Goal: Ask a question: Seek information or help from site administrators or community

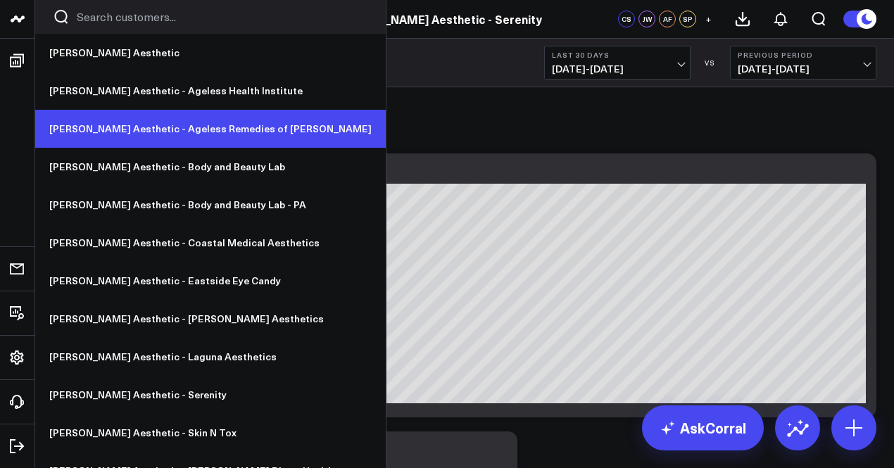
click at [201, 129] on link "[PERSON_NAME] Aesthetic - Ageless Remedies of [PERSON_NAME]" at bounding box center [210, 129] width 351 height 38
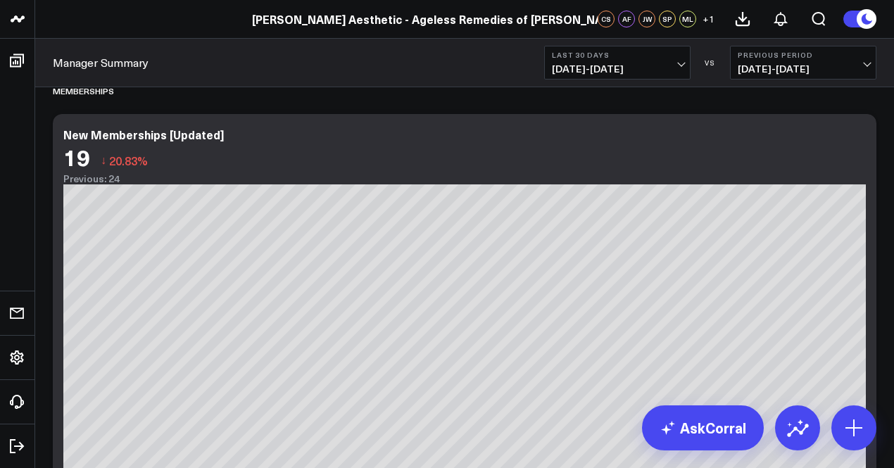
scroll to position [3508, 0]
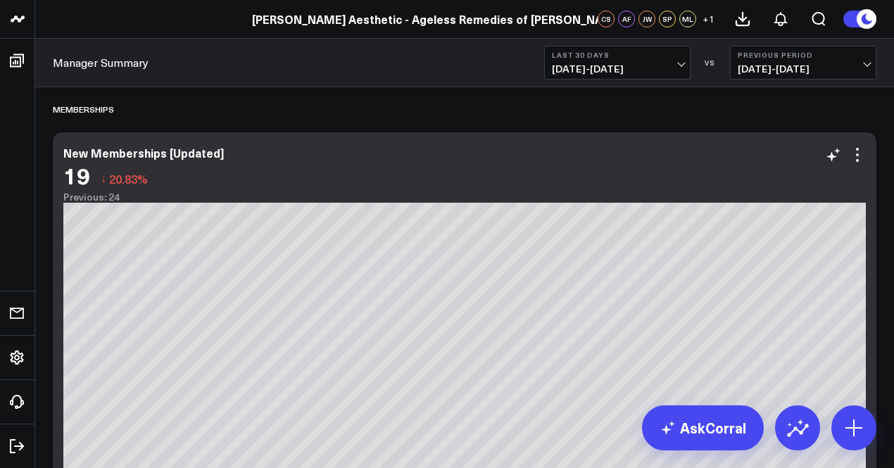
drag, startPoint x: 785, startPoint y: 288, endPoint x: 331, endPoint y: 169, distance: 469.6
click at [331, 169] on div "19 ↓ 20.83%" at bounding box center [464, 175] width 803 height 25
click at [602, 68] on span "[DATE] - [DATE]" at bounding box center [617, 68] width 131 height 11
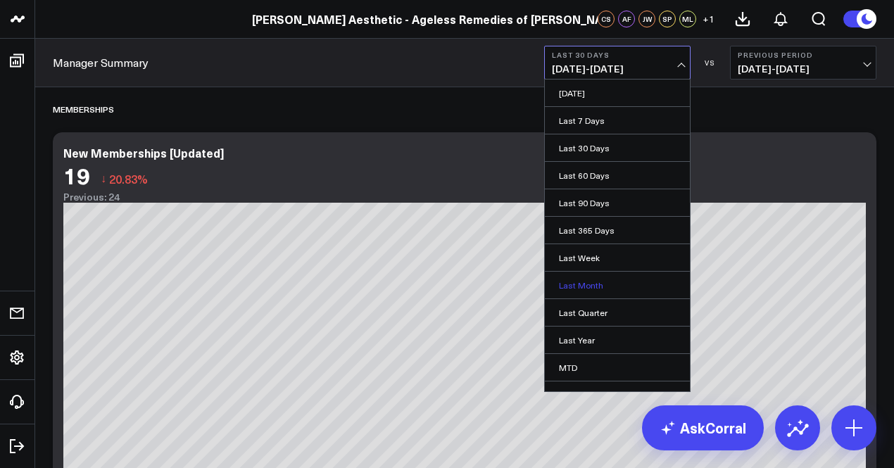
click at [606, 272] on link "Last Month" at bounding box center [617, 285] width 145 height 27
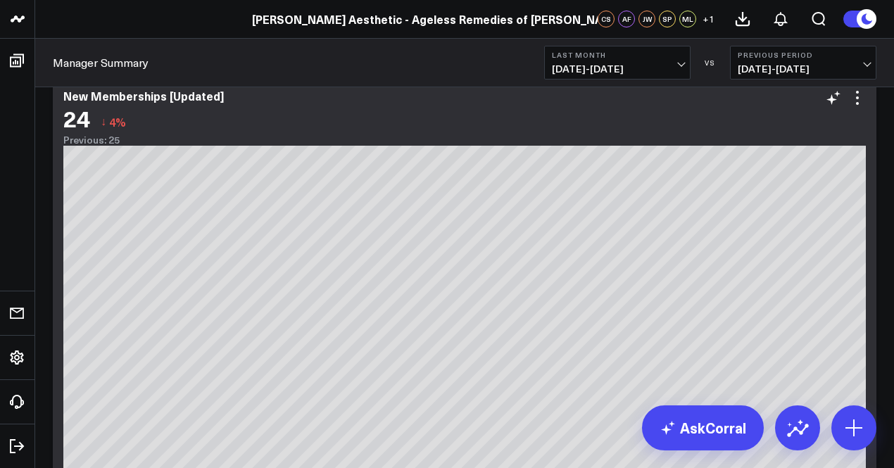
scroll to position [3548, 0]
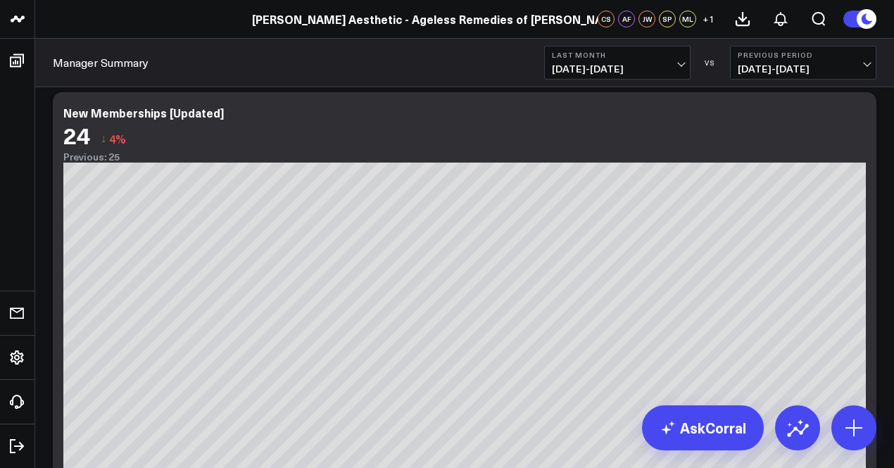
click at [599, 76] on button "Last Month [DATE] - [DATE]" at bounding box center [617, 63] width 146 height 34
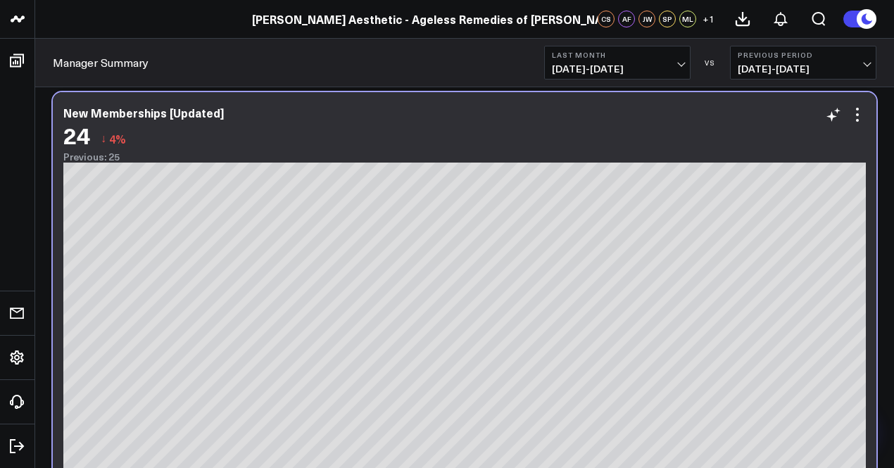
click at [518, 113] on div "New Memberships [Updated]" at bounding box center [464, 112] width 803 height 13
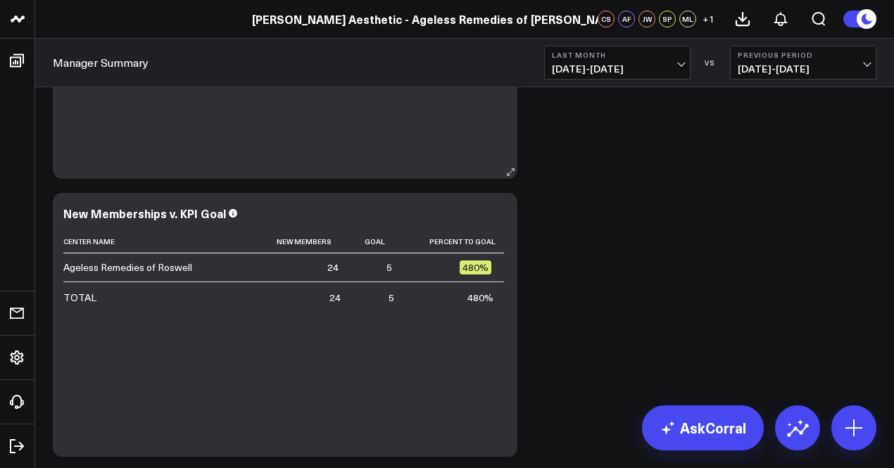
scroll to position [4615, 0]
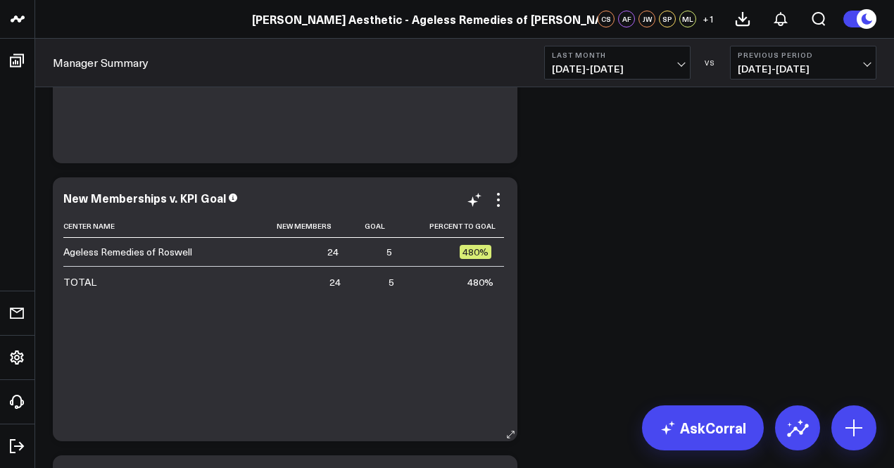
click at [441, 326] on div "Center Name New Members Goal Percent To Goal Ageless Remedies of Roswell 24 5 4…" at bounding box center [285, 321] width 444 height 213
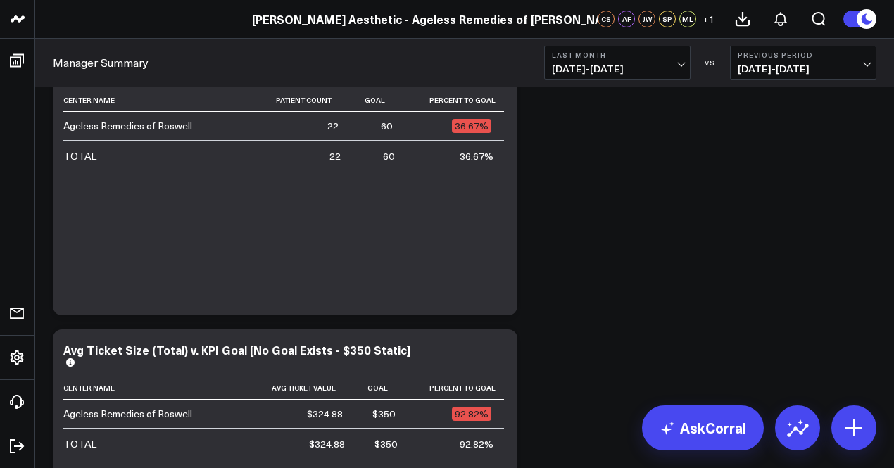
scroll to position [5185, 0]
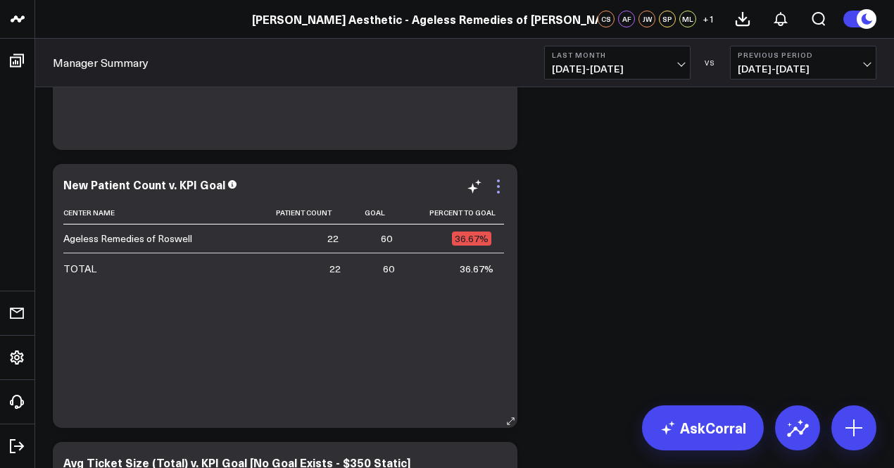
click at [501, 184] on icon at bounding box center [498, 186] width 17 height 17
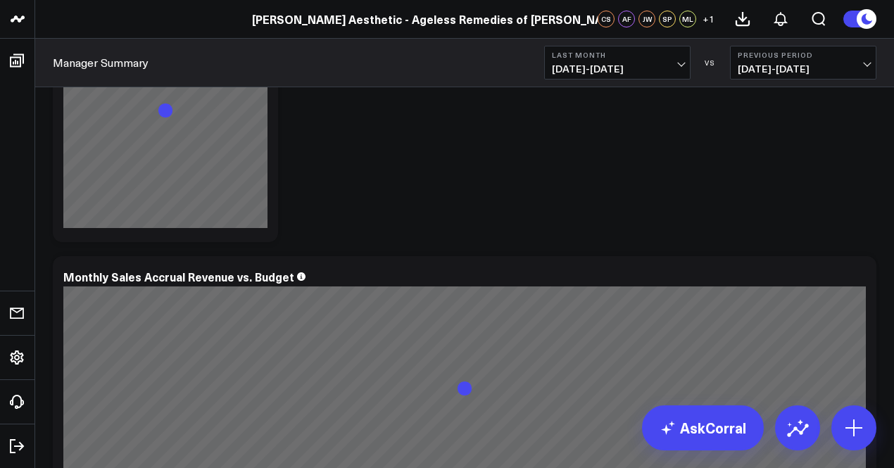
scroll to position [15, 0]
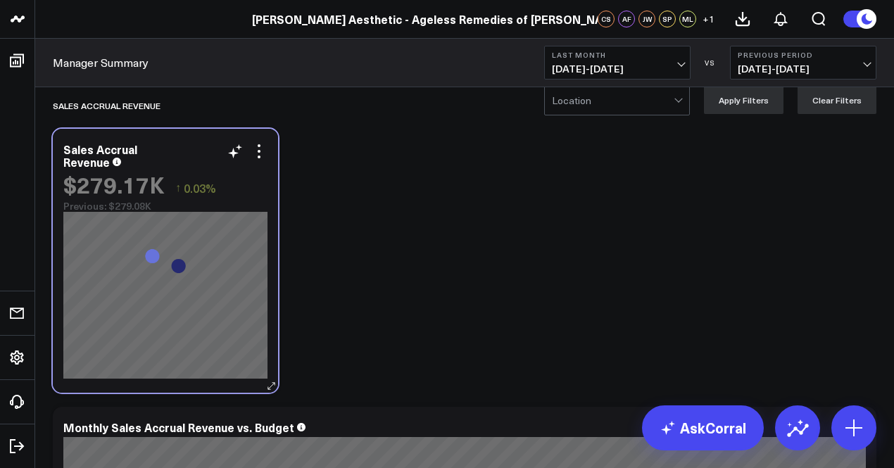
click at [214, 130] on div "Sales Accrual Revenue $279.17K ↑ 0.03% Previous: $279.08K" at bounding box center [165, 261] width 225 height 264
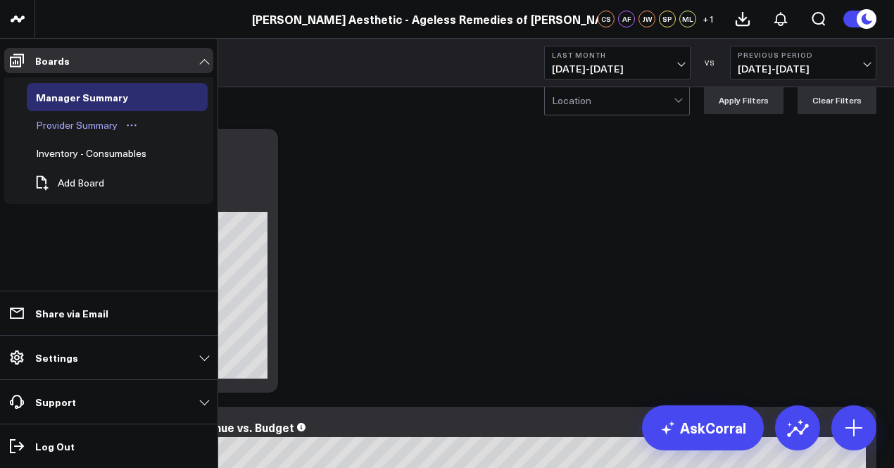
click at [77, 118] on div "Provider Summary" at bounding box center [76, 125] width 89 height 17
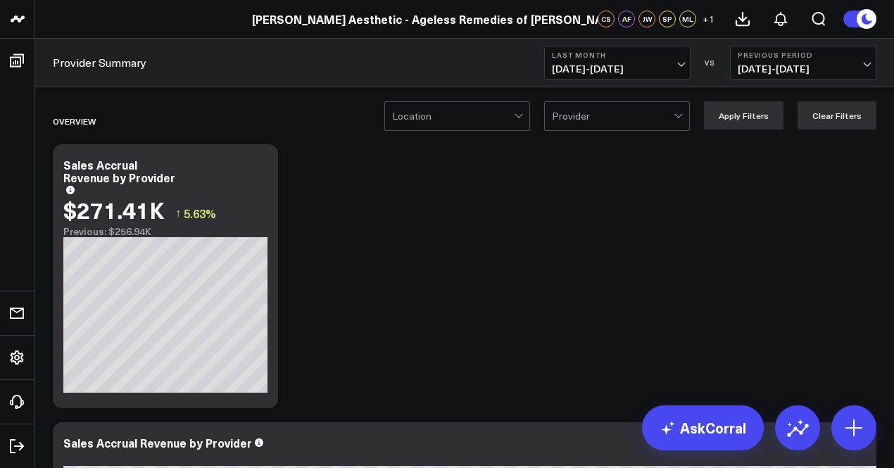
click at [86, 96] on div "Location Provider Apply Filters Clear Filters" at bounding box center [464, 115] width 859 height 56
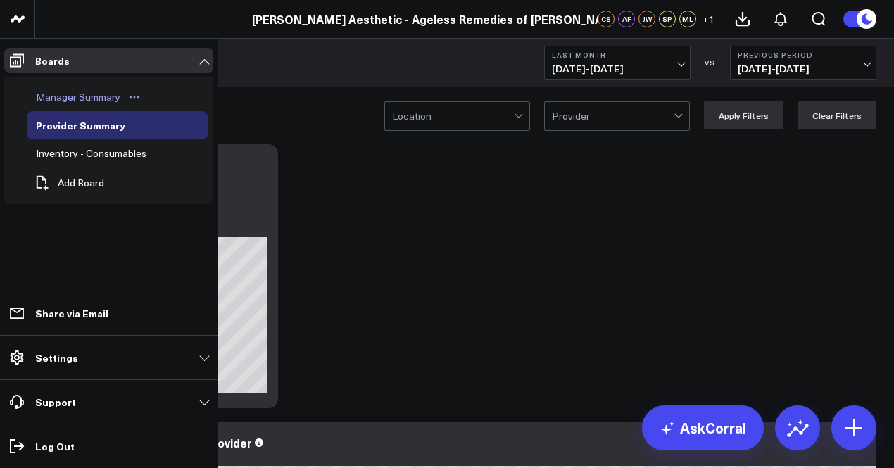
click at [69, 95] on div "Manager Summary" at bounding box center [78, 97] width 92 height 17
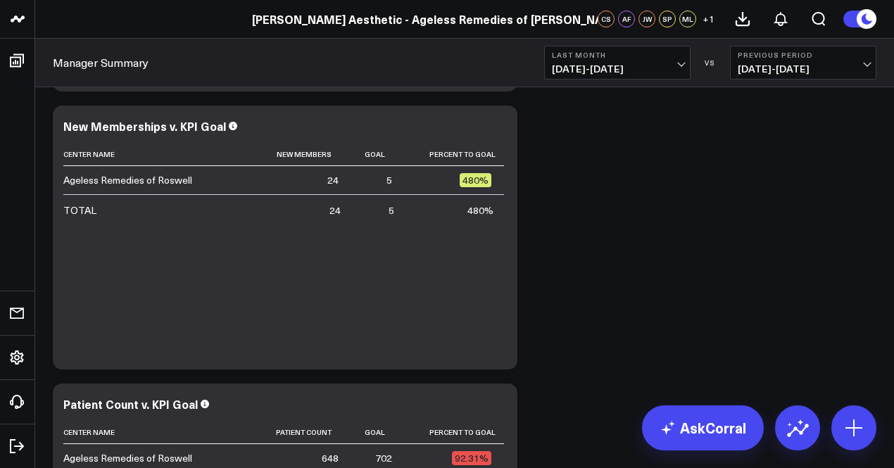
scroll to position [4690, 0]
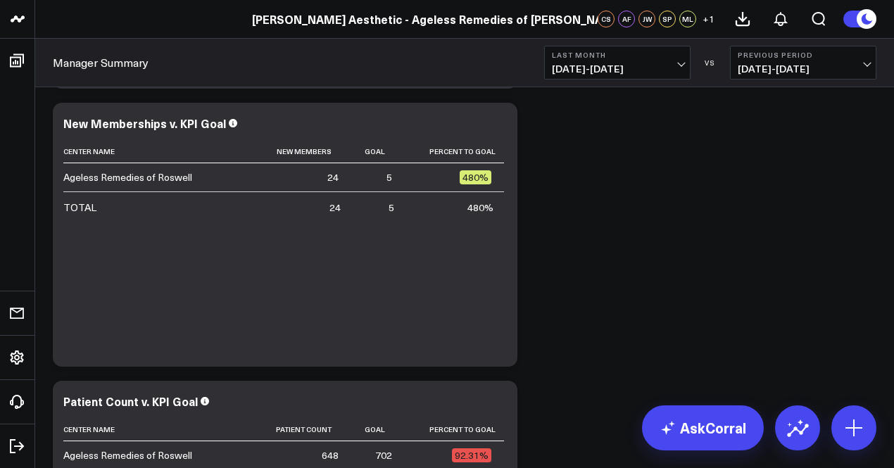
click at [680, 63] on span "[DATE] - [DATE]" at bounding box center [617, 68] width 131 height 11
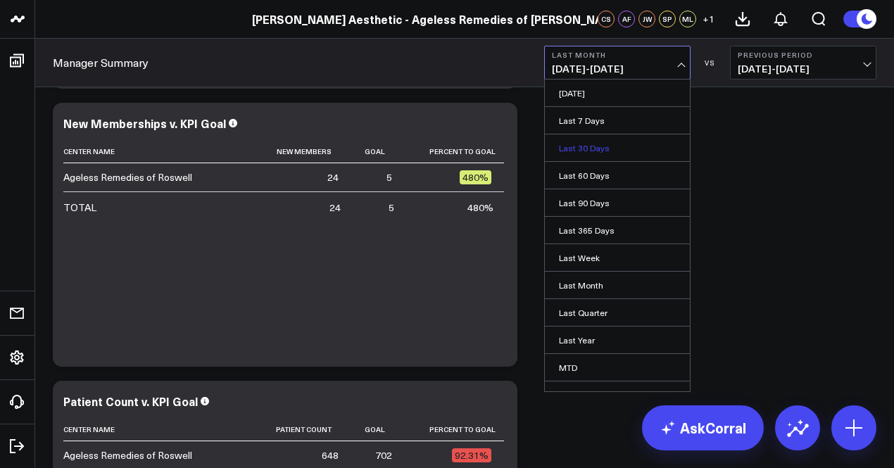
click at [616, 150] on link "Last 30 Days" at bounding box center [617, 148] width 145 height 27
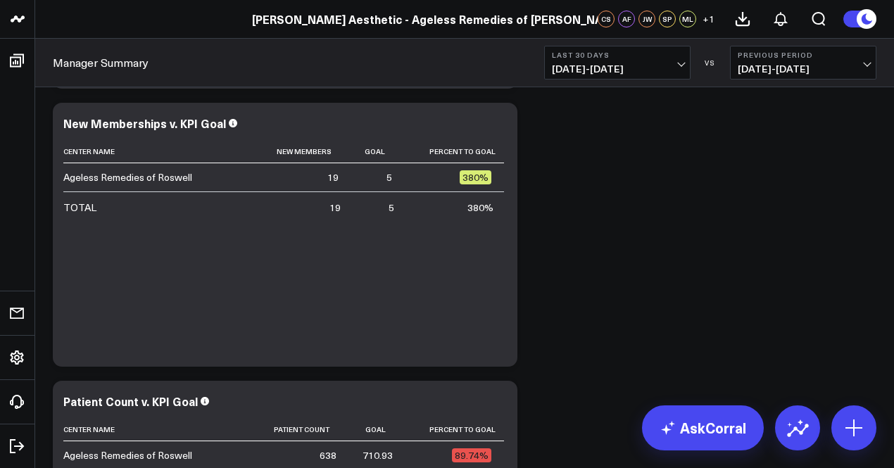
click at [663, 78] on button "Last 30 Days [DATE] - [DATE]" at bounding box center [617, 63] width 146 height 34
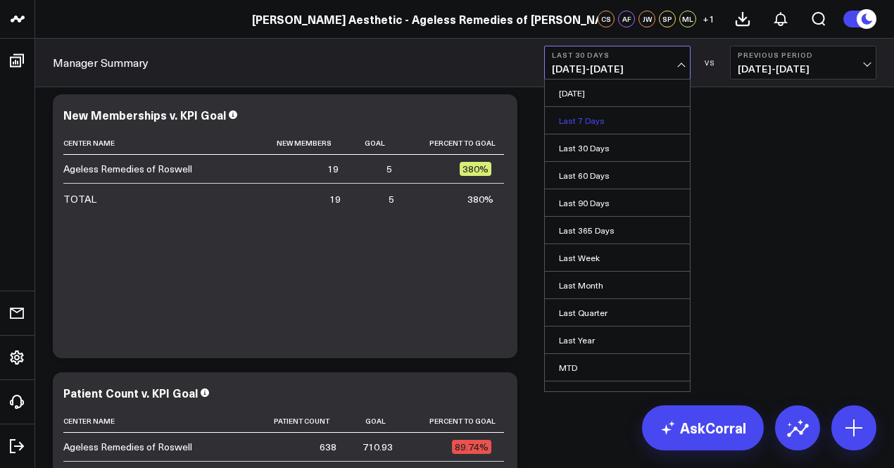
scroll to position [68, 0]
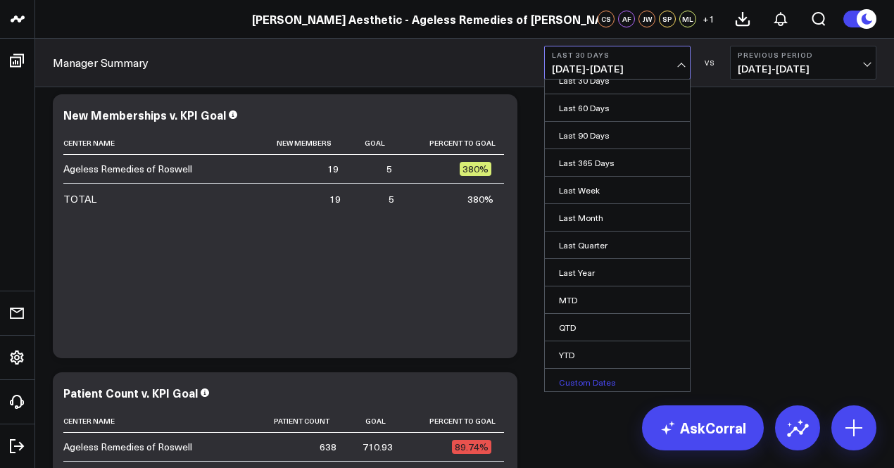
click at [616, 382] on link "Custom Dates" at bounding box center [617, 382] width 145 height 27
select select "9"
select select "2025"
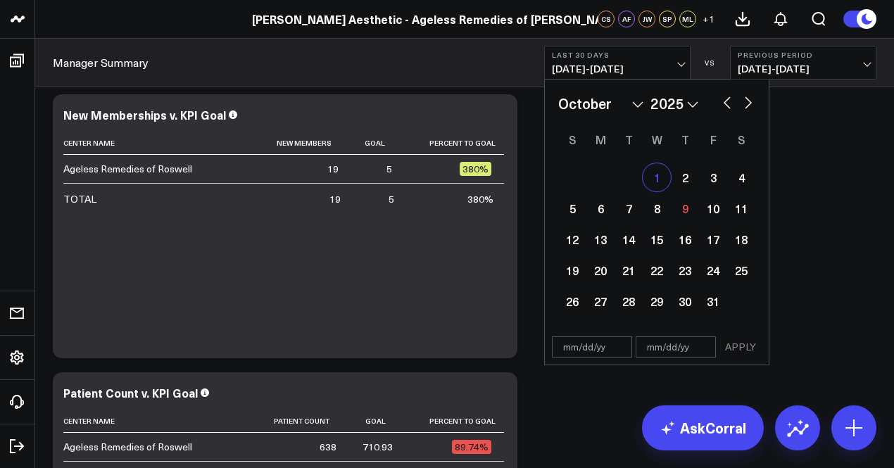
click at [660, 174] on div "1" at bounding box center [657, 177] width 28 height 28
type input "[DATE]"
select select "9"
select select "2025"
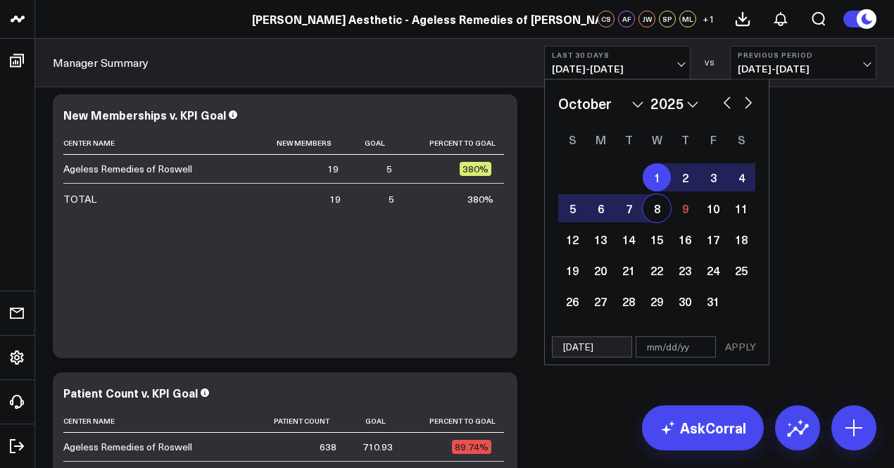
click at [660, 204] on div "8" at bounding box center [657, 208] width 28 height 28
type input "[DATE]"
select select "9"
select select "2025"
click at [733, 348] on button "APPLY" at bounding box center [741, 347] width 42 height 21
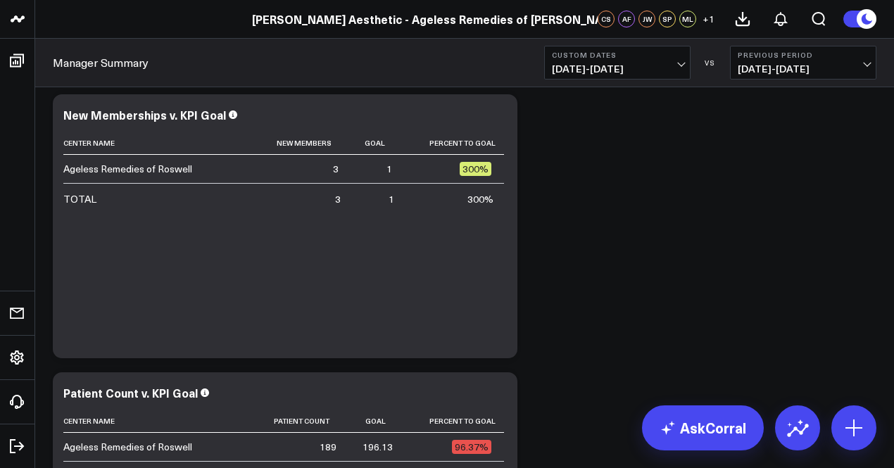
click at [688, 77] on button "Custom Dates [DATE] - [DATE]" at bounding box center [617, 63] width 146 height 34
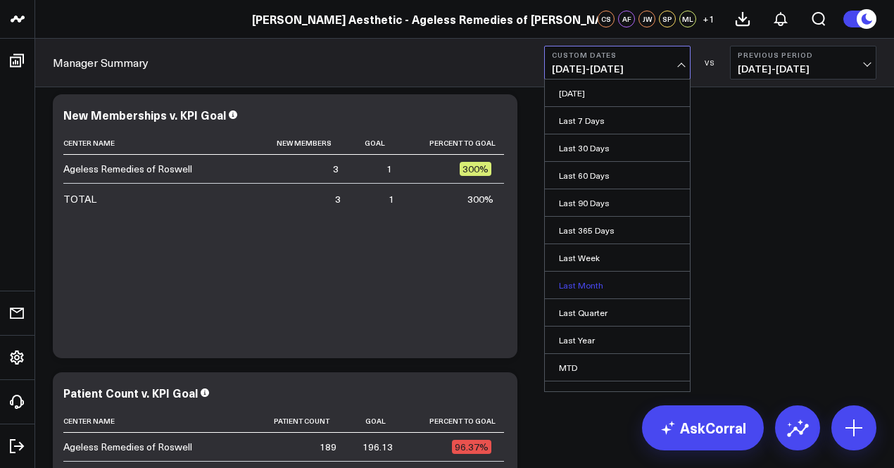
click at [604, 282] on link "Last Month" at bounding box center [617, 285] width 145 height 27
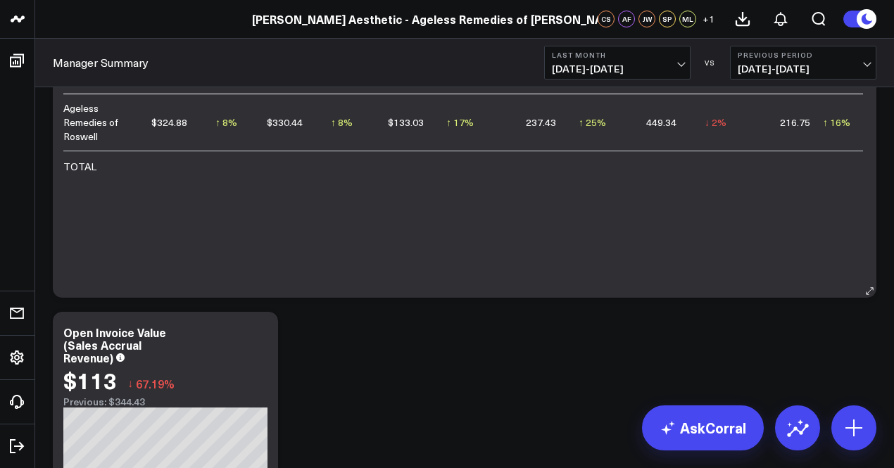
scroll to position [8135, 0]
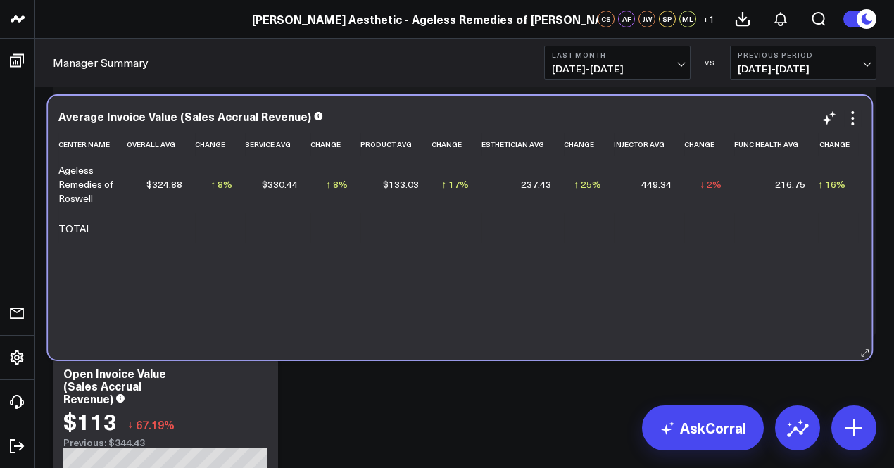
drag, startPoint x: 246, startPoint y: 178, endPoint x: 242, endPoint y: 199, distance: 21.7
click at [242, 199] on td "↑ 8% Previous $300.17" at bounding box center [220, 184] width 50 height 56
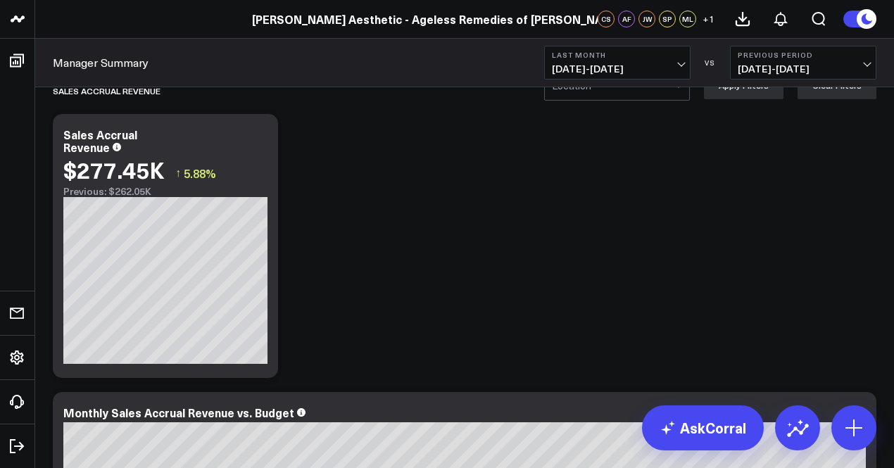
scroll to position [0, 0]
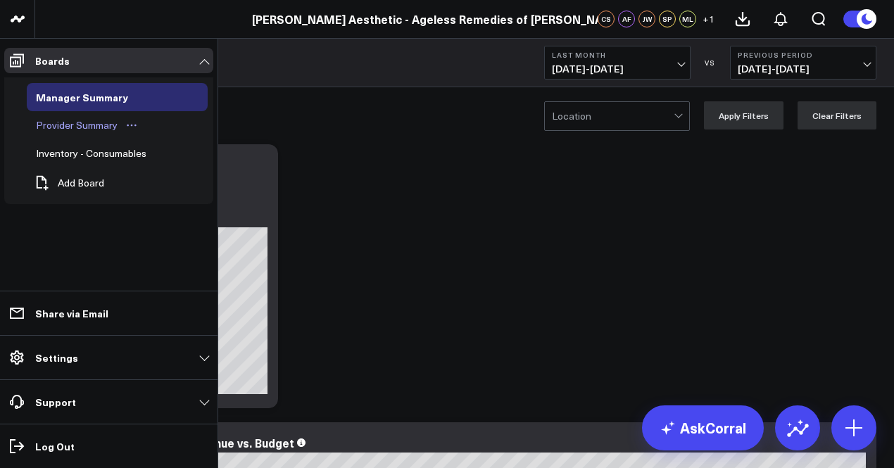
click at [108, 121] on div "Provider Summary" at bounding box center [76, 125] width 89 height 17
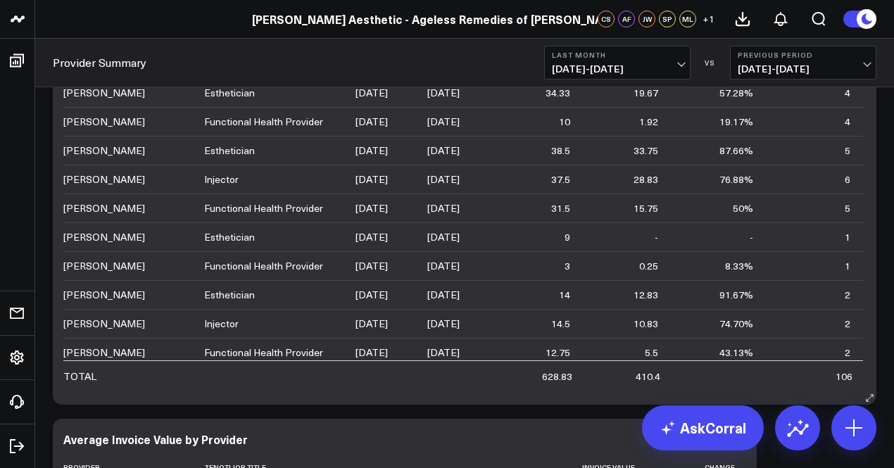
scroll to position [1435, 0]
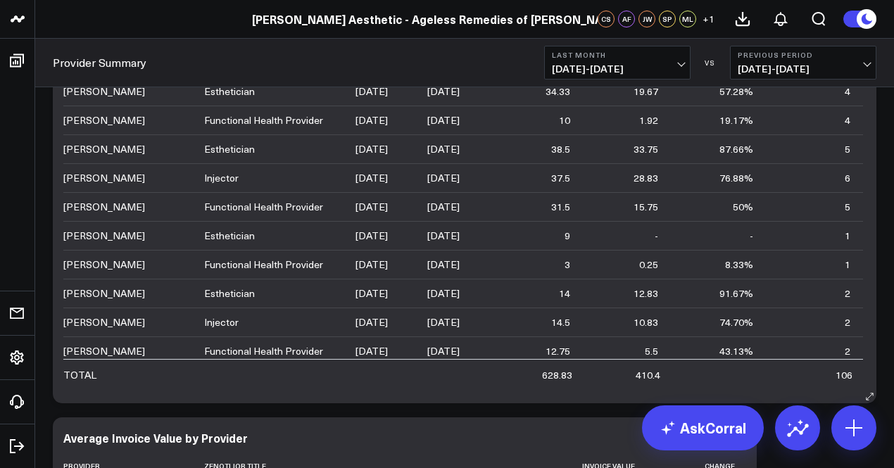
click at [383, 242] on td "[DATE]" at bounding box center [392, 235] width 72 height 29
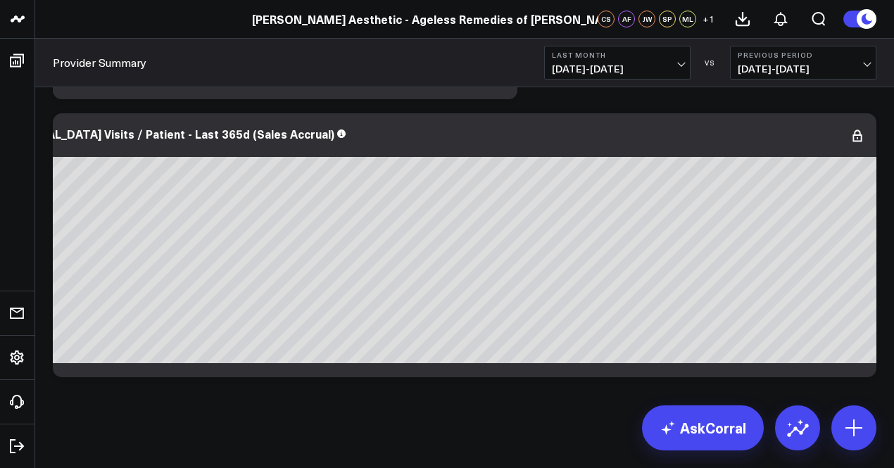
scroll to position [0, 0]
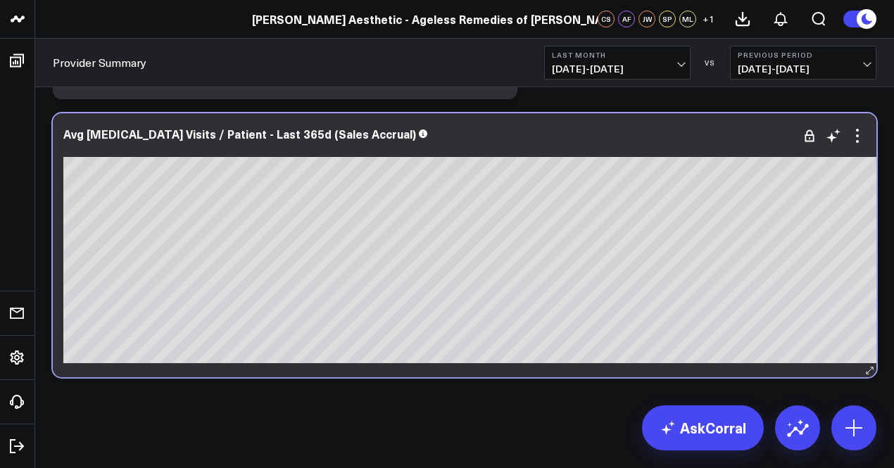
click at [252, 144] on div at bounding box center [524, 149] width 923 height 10
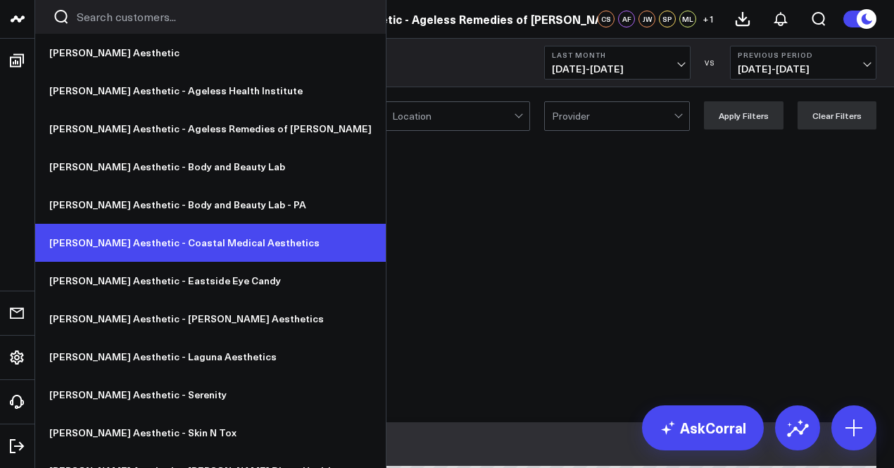
scroll to position [21, 0]
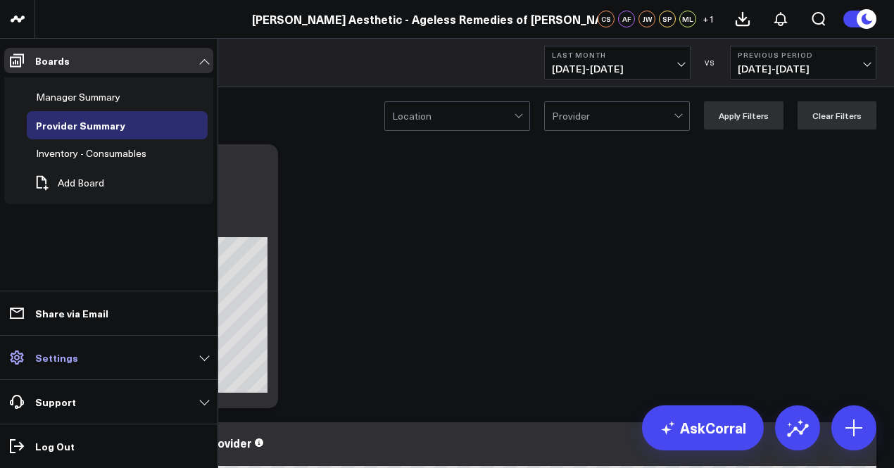
click at [87, 365] on link "Settings" at bounding box center [108, 357] width 209 height 25
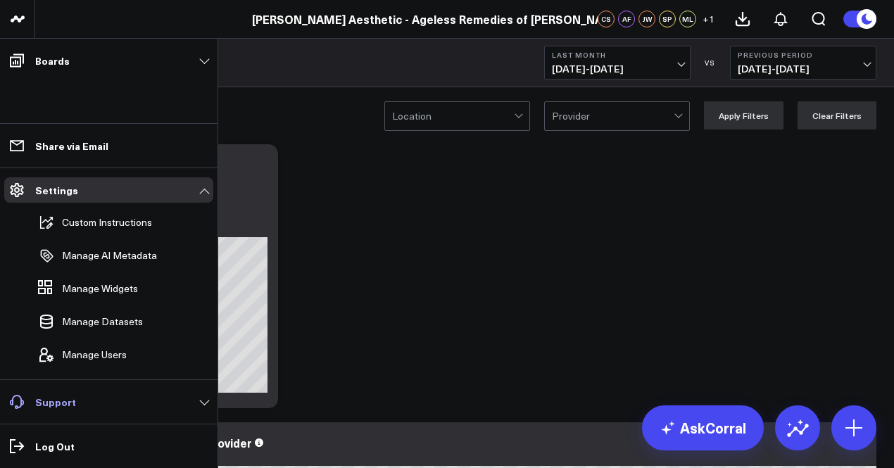
click at [106, 406] on link "Support" at bounding box center [108, 401] width 209 height 25
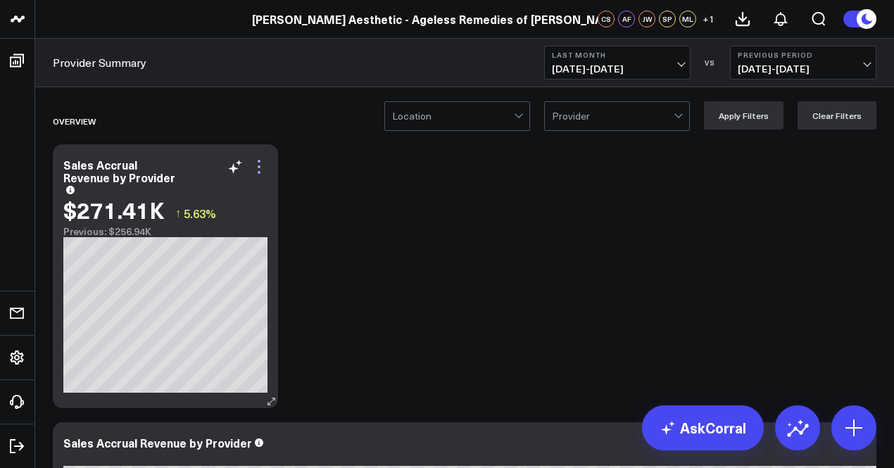
click at [266, 169] on icon at bounding box center [259, 166] width 17 height 17
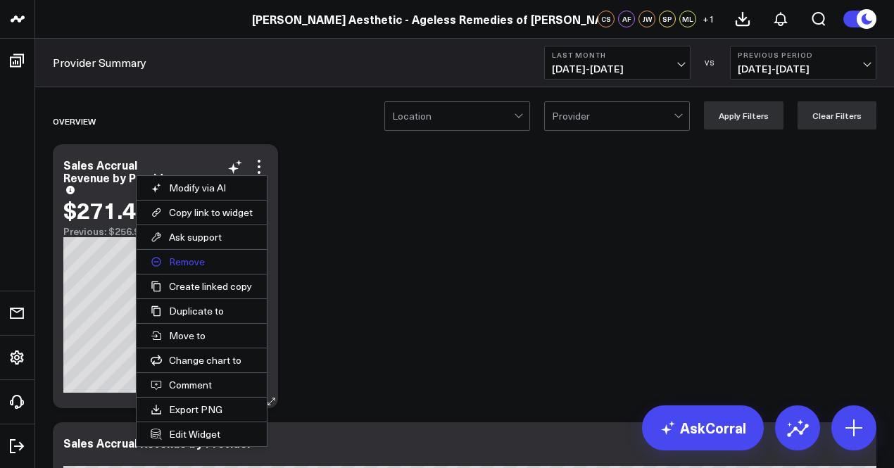
scroll to position [15, 0]
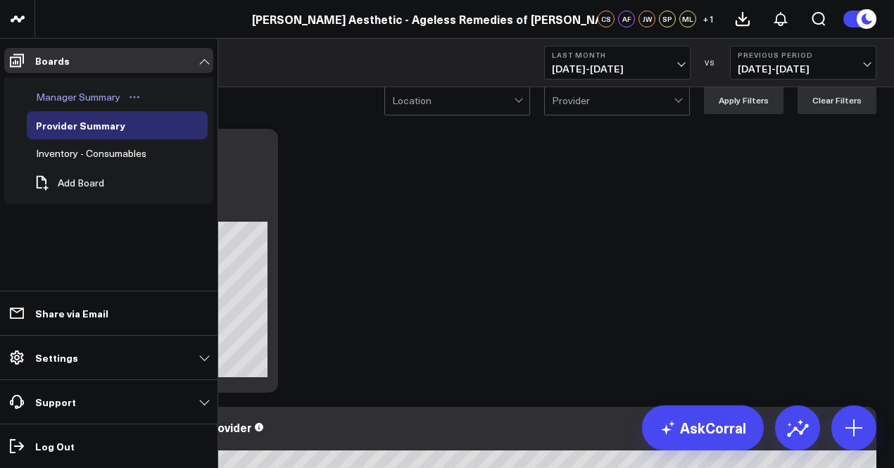
click at [124, 96] on button "Open board menu" at bounding box center [134, 97] width 21 height 11
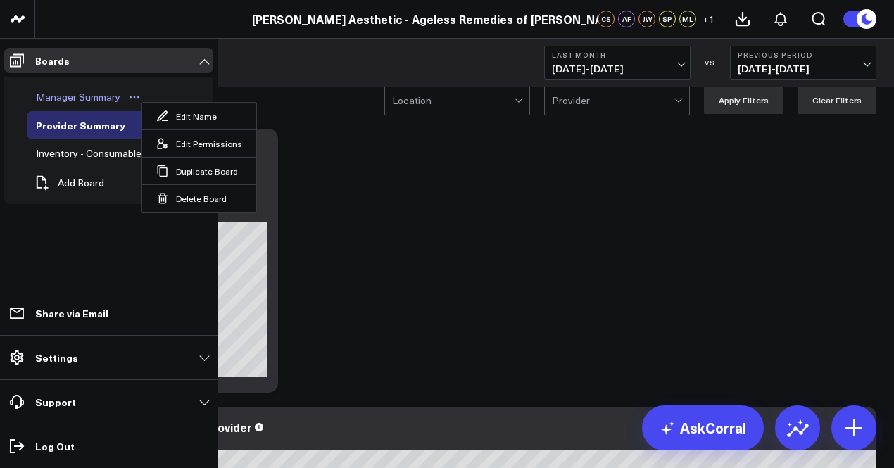
click at [42, 99] on div "Manager Summary" at bounding box center [78, 97] width 92 height 17
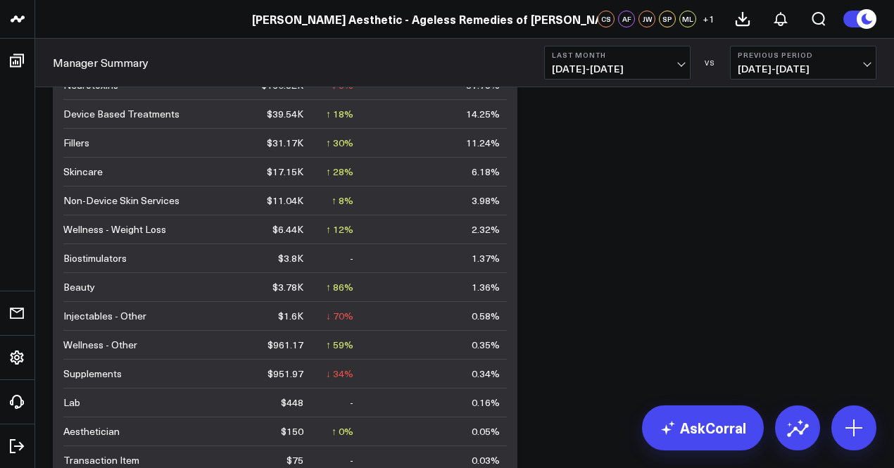
scroll to position [951, 0]
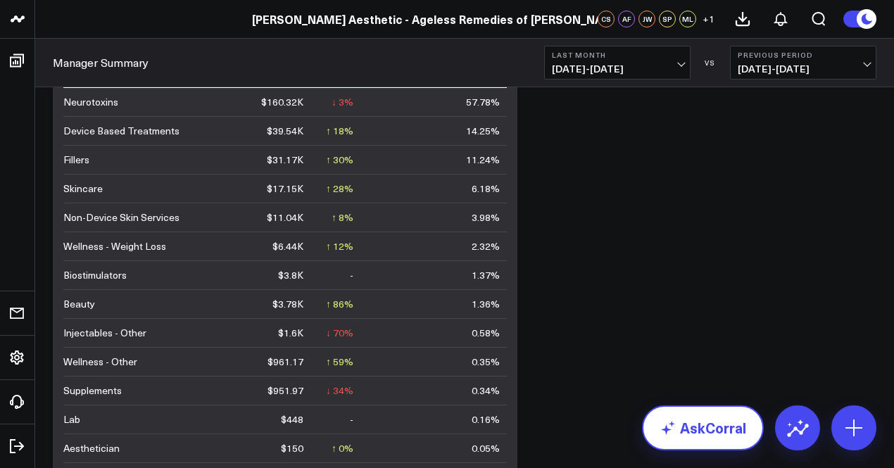
click at [724, 425] on link "AskCorral" at bounding box center [703, 428] width 122 height 45
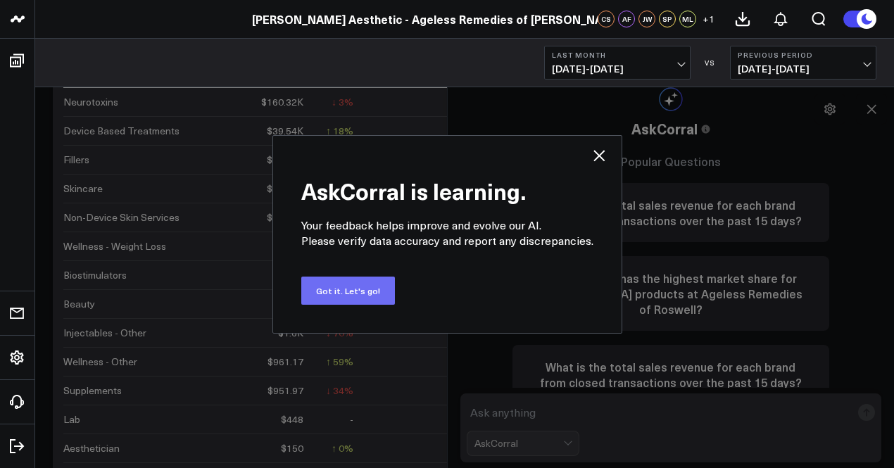
click at [372, 285] on button "Got it. Let's go!" at bounding box center [348, 291] width 94 height 28
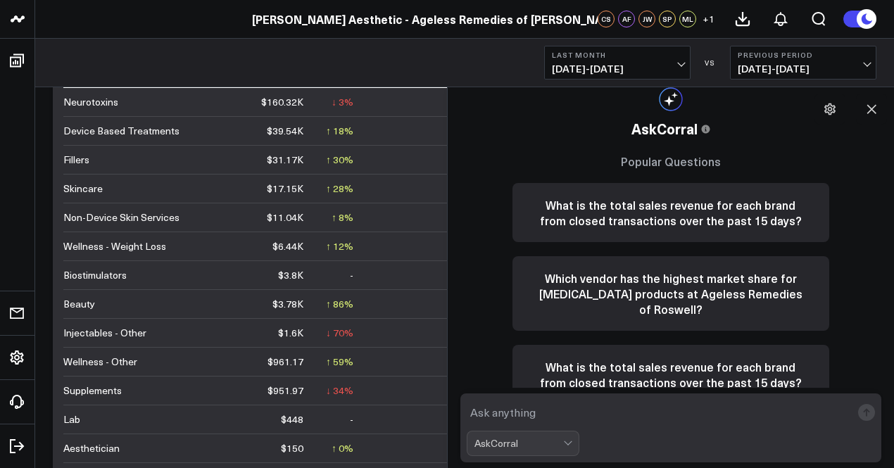
click at [610, 408] on textarea at bounding box center [659, 412] width 385 height 25
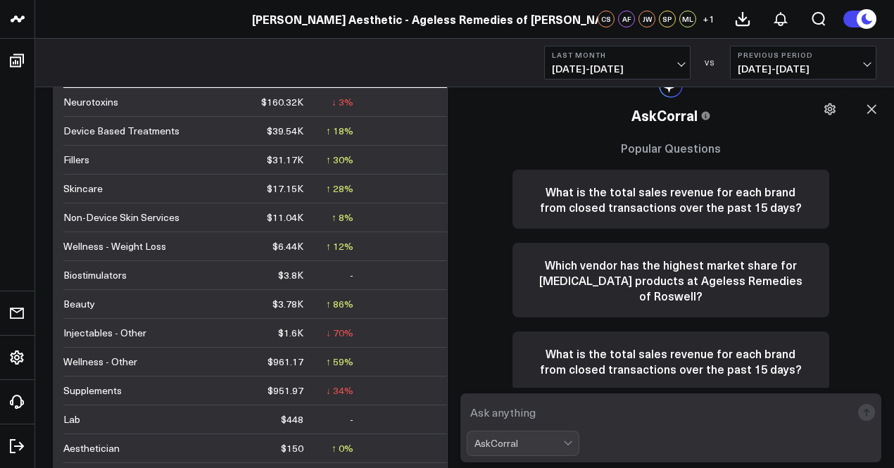
scroll to position [14, 0]
type textarea "h"
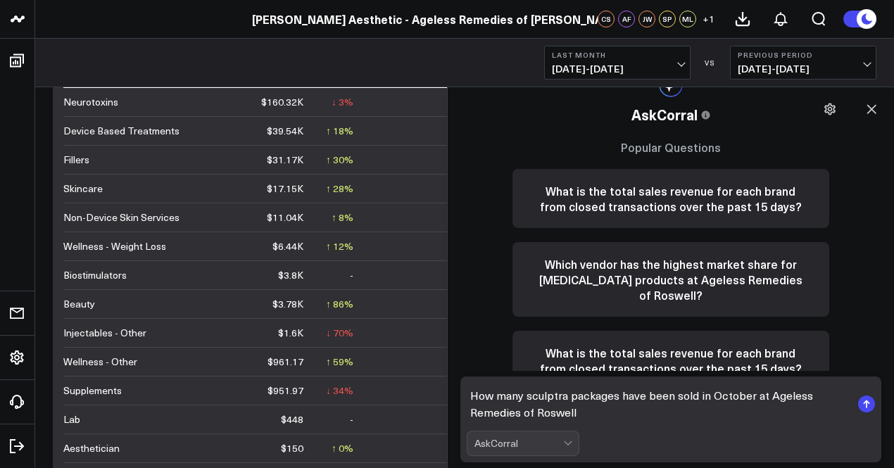
type textarea "How many sculptra packages have been sold in October at Ageless Remedies of Ros…"
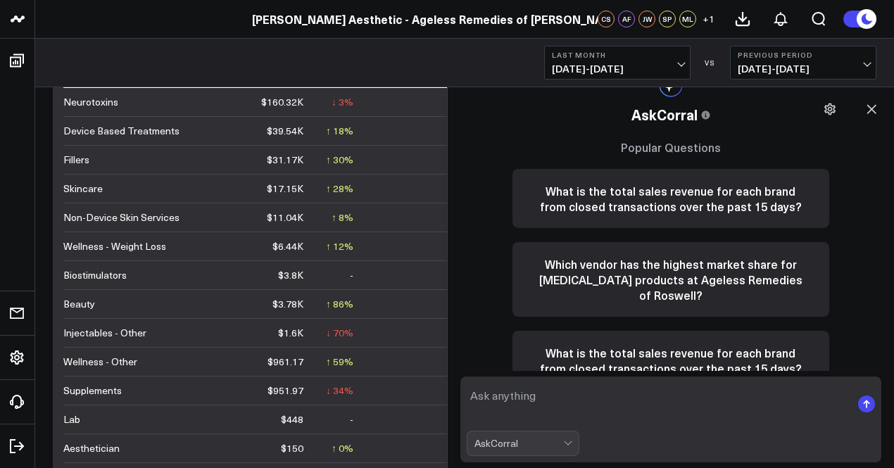
scroll to position [0, 0]
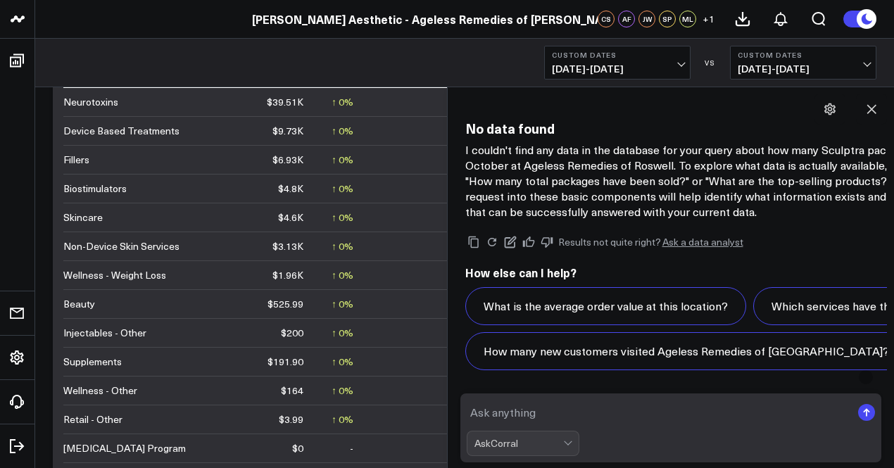
scroll to position [1599, 0]
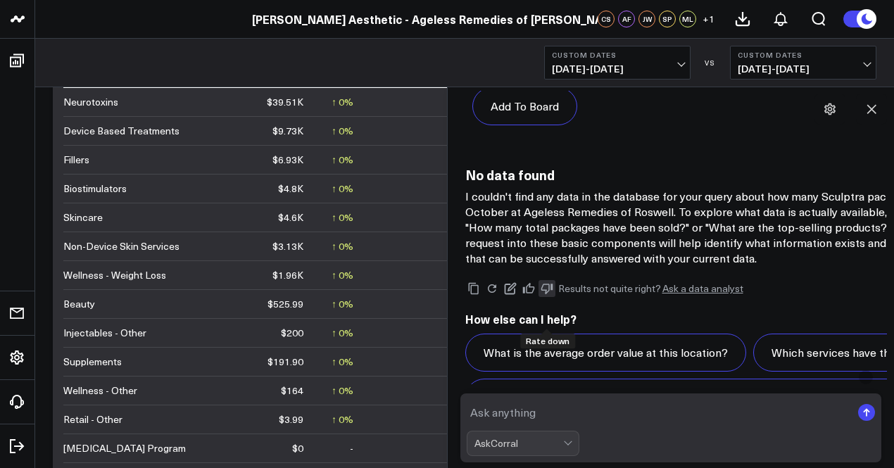
click at [543, 294] on icon at bounding box center [547, 289] width 12 height 11
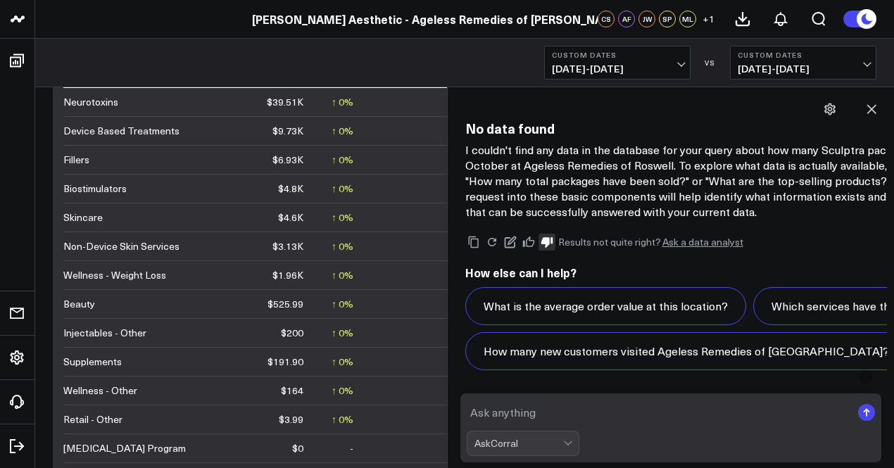
scroll to position [1661, 0]
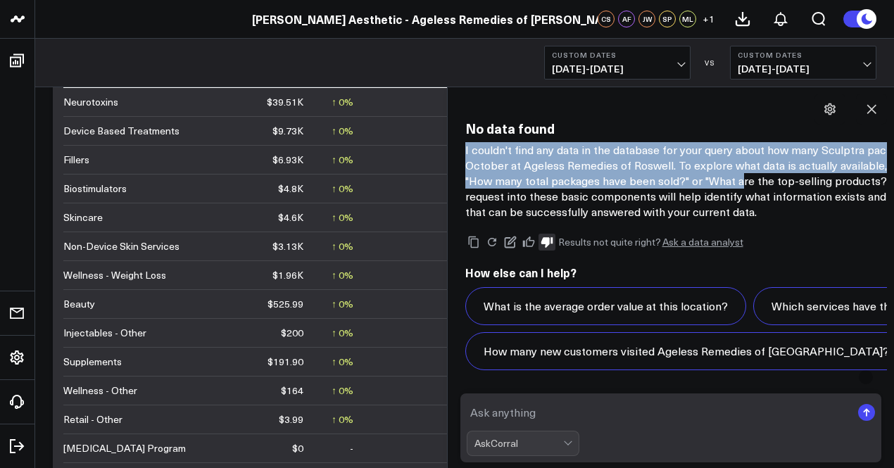
drag, startPoint x: 465, startPoint y: 127, endPoint x: 655, endPoint y: 174, distance: 195.7
click at [655, 174] on p "I couldn't find any data in the database for your query about how many Sculptra…" at bounding box center [747, 180] width 563 height 77
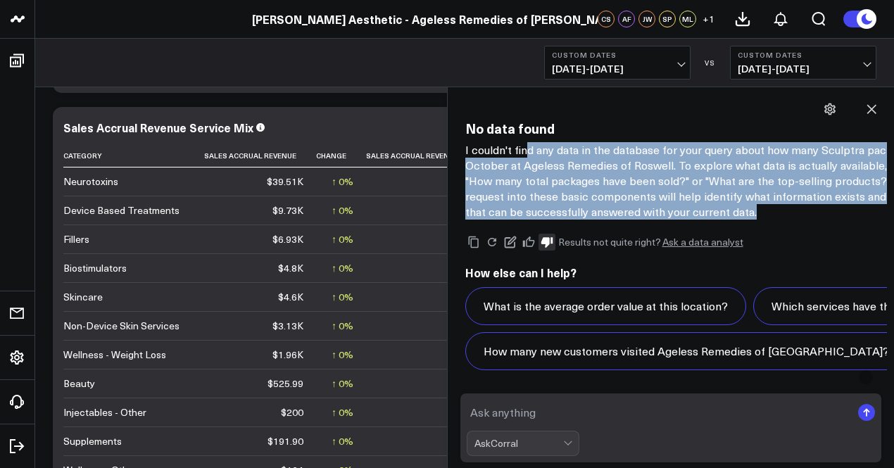
drag, startPoint x: 674, startPoint y: 222, endPoint x: 526, endPoint y: 133, distance: 172.5
click at [526, 142] on p "I couldn't find any data in the database for your query about how many Sculptra…" at bounding box center [747, 180] width 563 height 77
click at [654, 158] on p "I couldn't find any data in the database for your query about how many Sculptra…" at bounding box center [747, 180] width 563 height 77
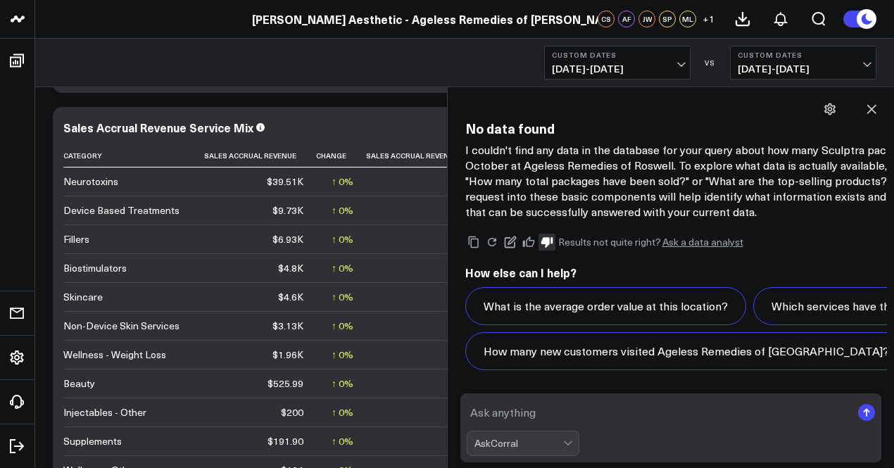
scroll to position [1718, 0]
click at [868, 109] on icon at bounding box center [872, 109] width 14 height 14
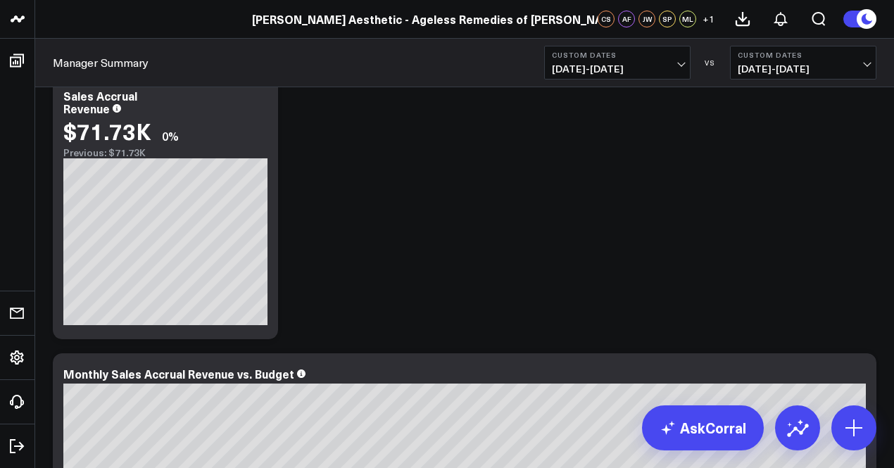
scroll to position [70, 0]
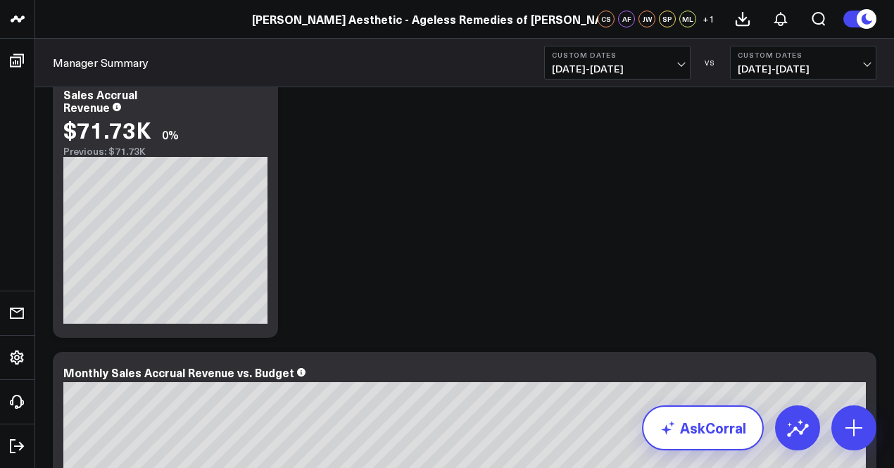
click at [673, 413] on link "AskCorral" at bounding box center [703, 428] width 122 height 45
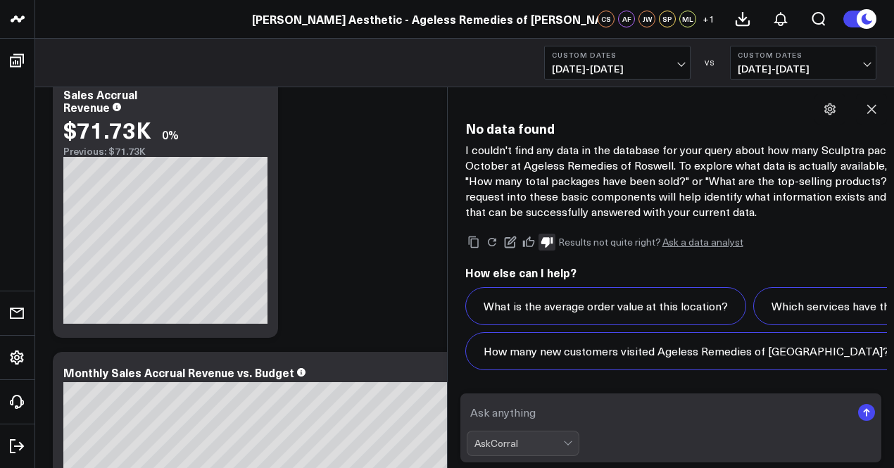
drag, startPoint x: 673, startPoint y: 413, endPoint x: 637, endPoint y: 331, distance: 90.2
click at [637, 331] on div "S How many sculptra packages have been sold in October at Ageless Remedies of R…" at bounding box center [671, 277] width 433 height 381
click at [873, 119] on button at bounding box center [871, 109] width 31 height 31
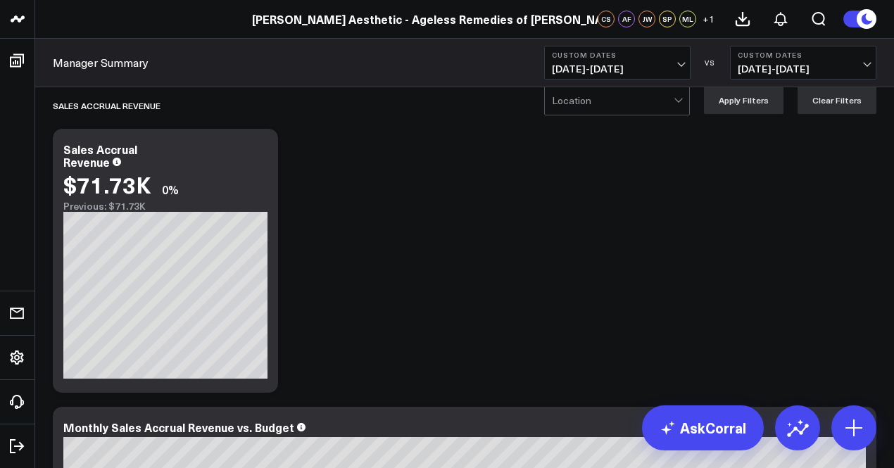
scroll to position [0, 0]
